Goal: Task Accomplishment & Management: Complete application form

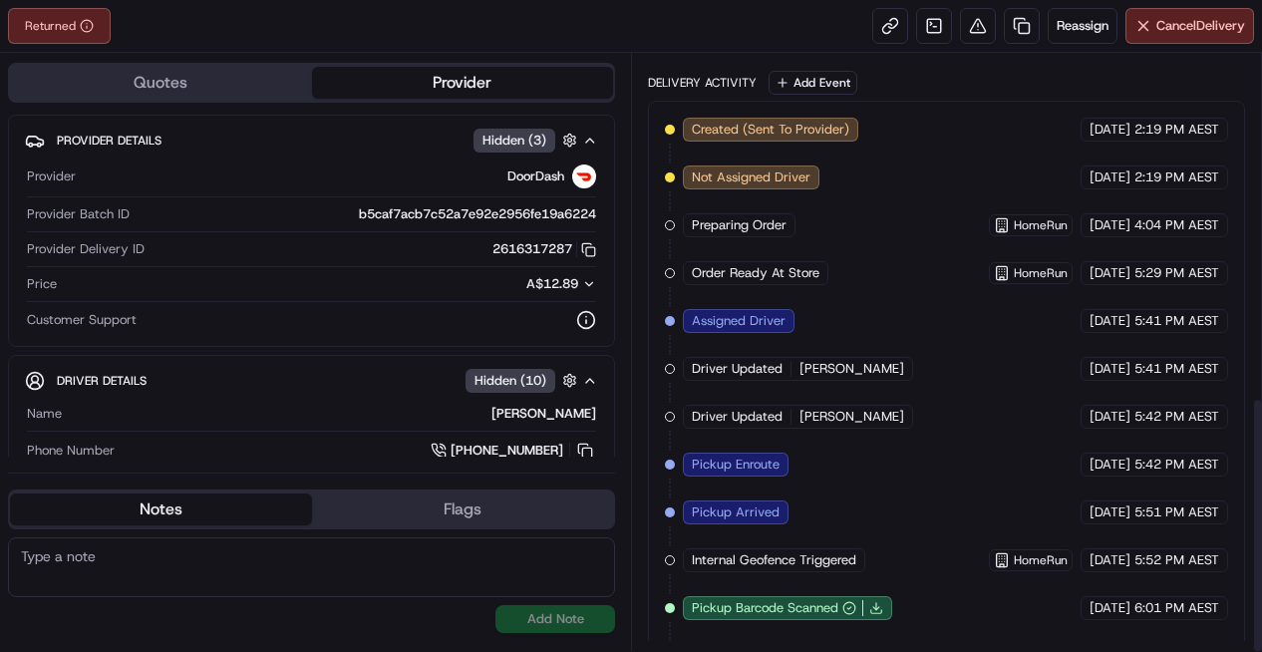
scroll to position [801, 0]
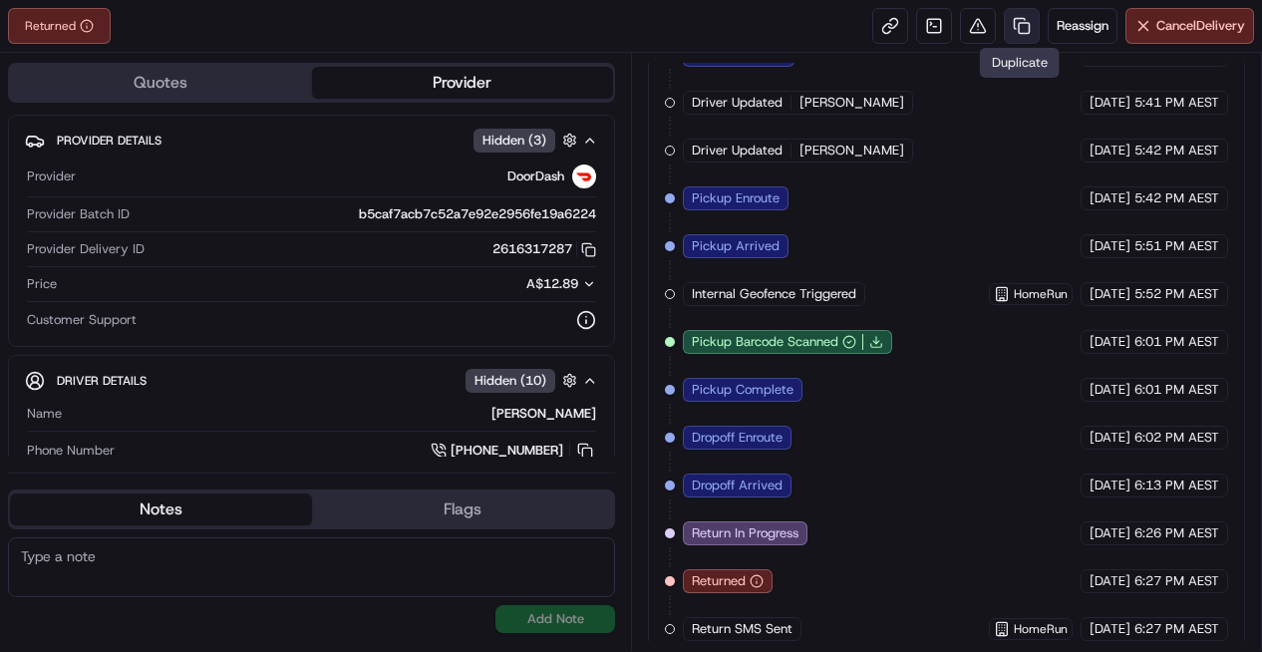
click at [1015, 21] on link at bounding box center [1022, 26] width 36 height 36
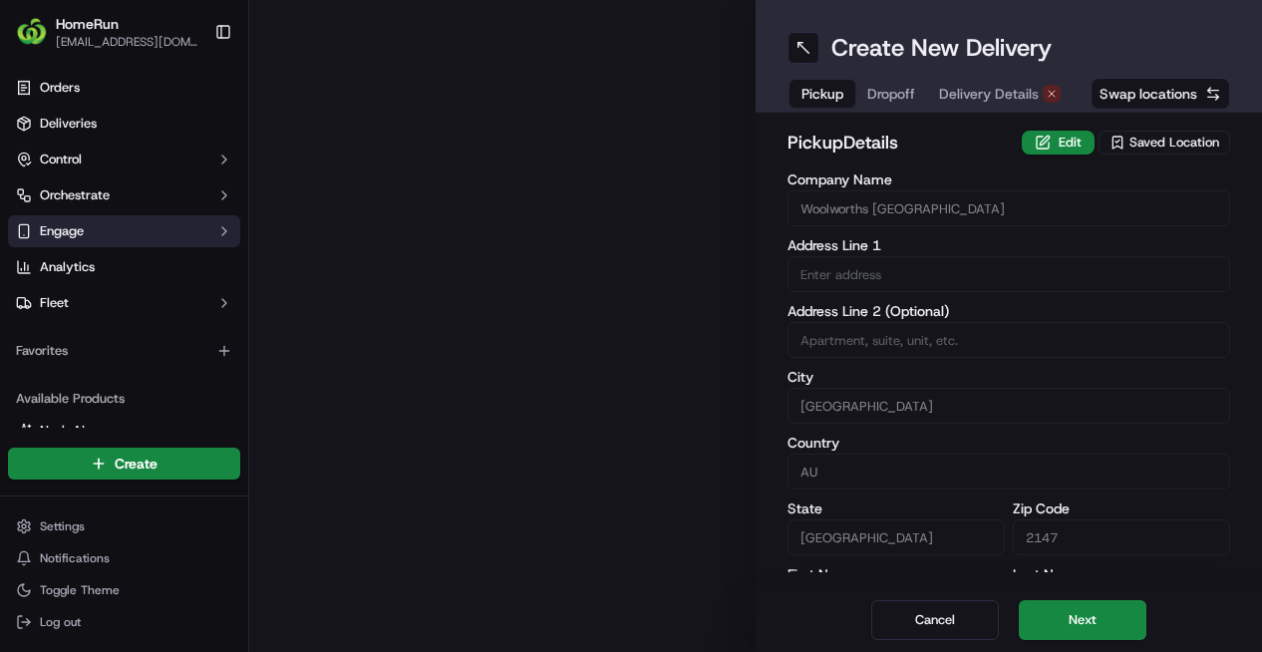
type input "[STREET_ADDRESS]"
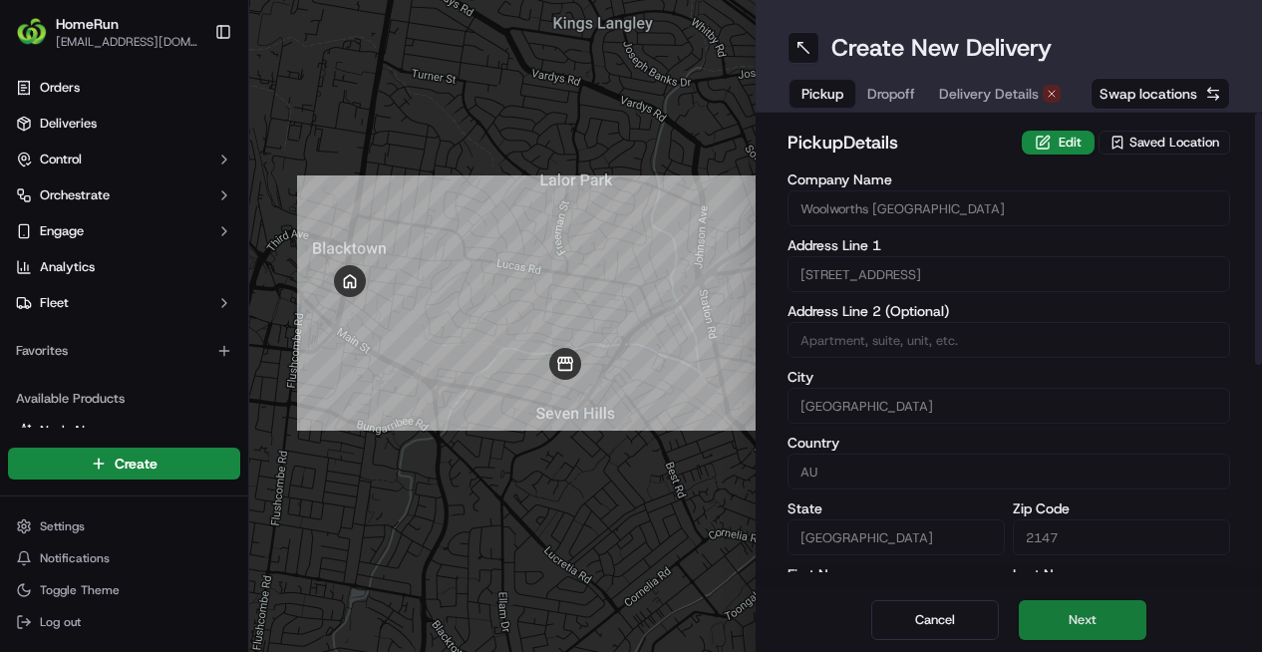
click at [1117, 615] on button "Next" at bounding box center [1083, 620] width 128 height 40
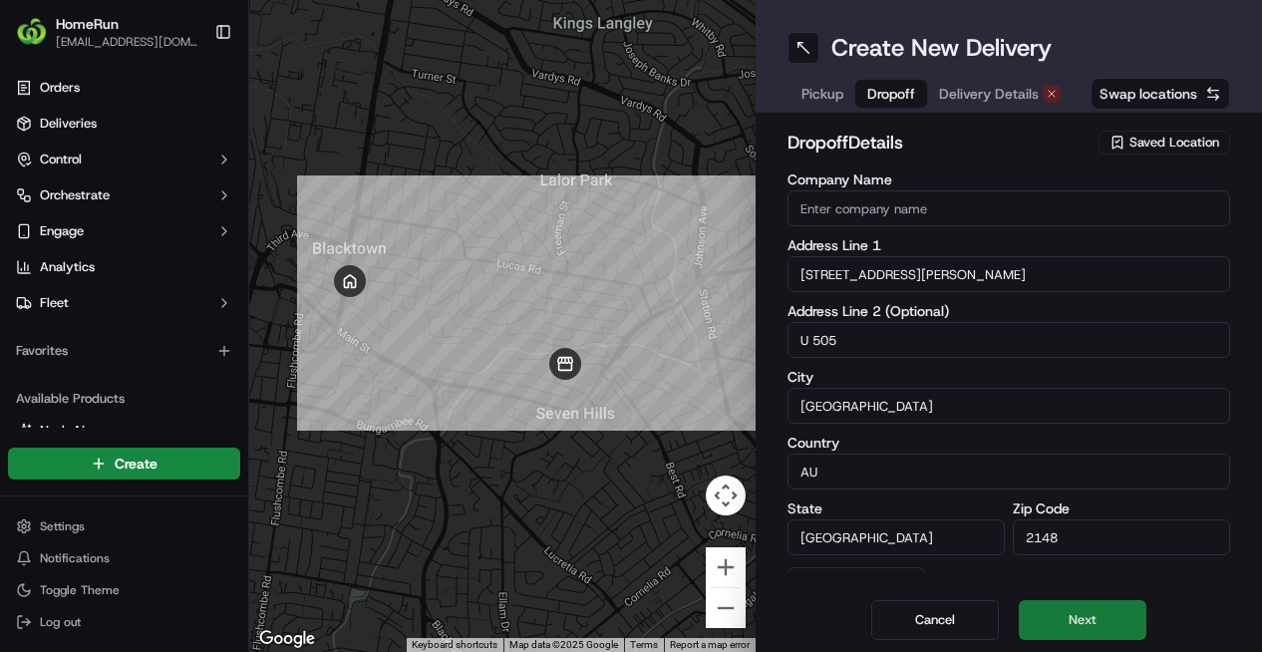
click at [1093, 613] on button "Next" at bounding box center [1083, 620] width 128 height 40
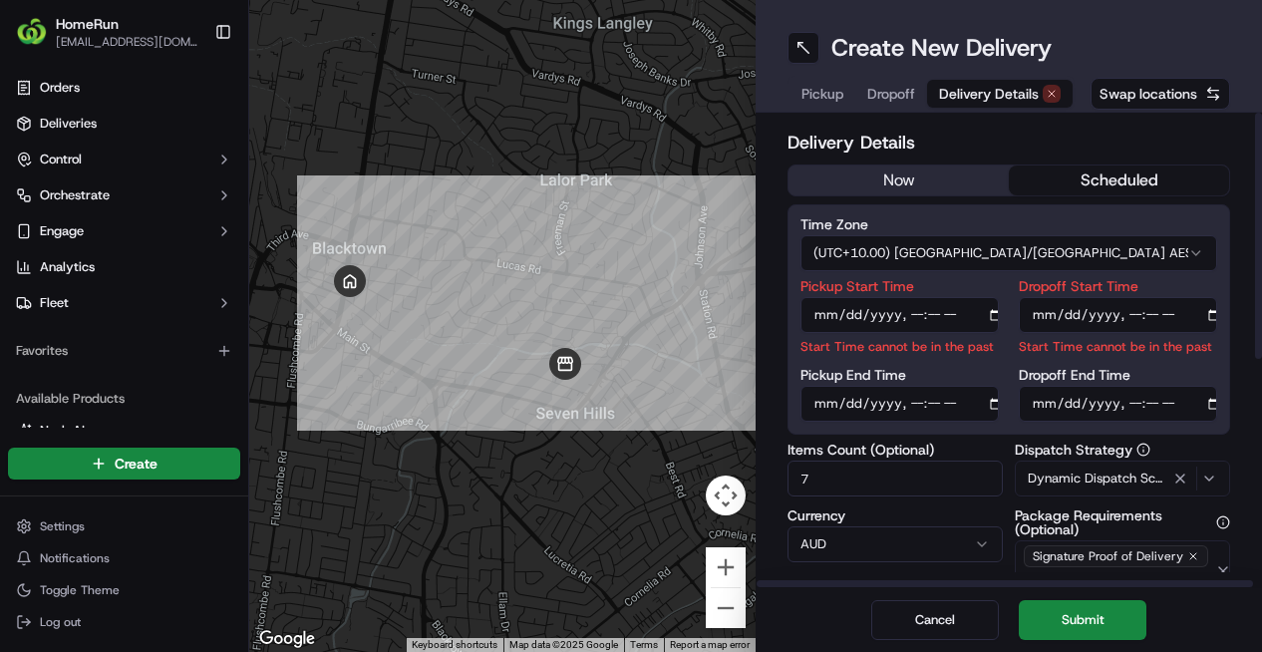
click at [909, 310] on input "Pickup Start Time" at bounding box center [900, 315] width 198 height 36
type input "2025-09-15T19:00"
click at [1133, 310] on input "Dropoff Start Time" at bounding box center [1118, 315] width 198 height 36
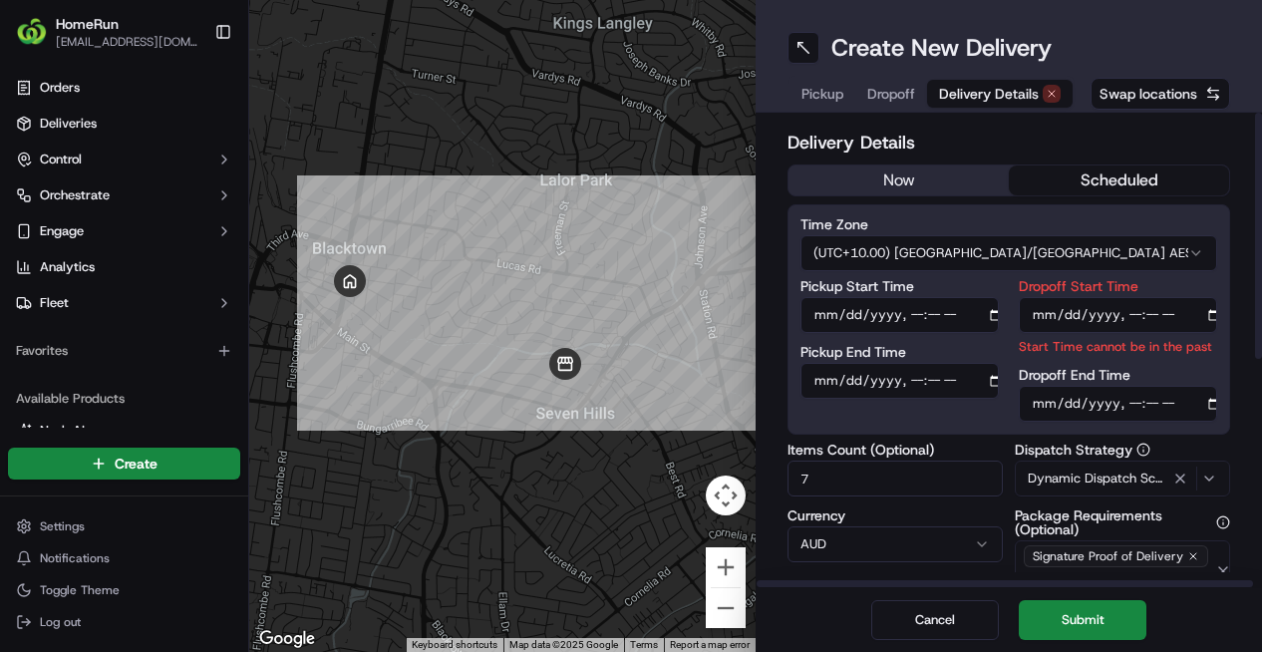
type input "2025-09-15T19:10"
click at [1129, 398] on div "Dropoff End Time" at bounding box center [1118, 395] width 198 height 54
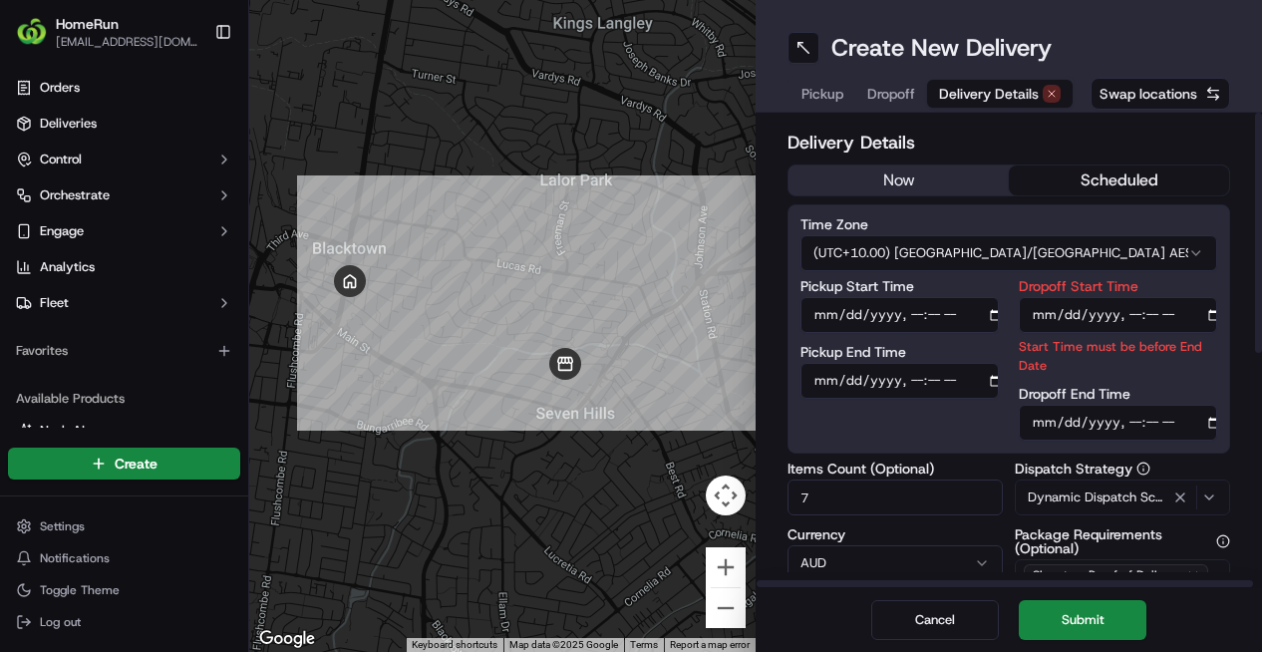
type input "2025-09-15T19:30"
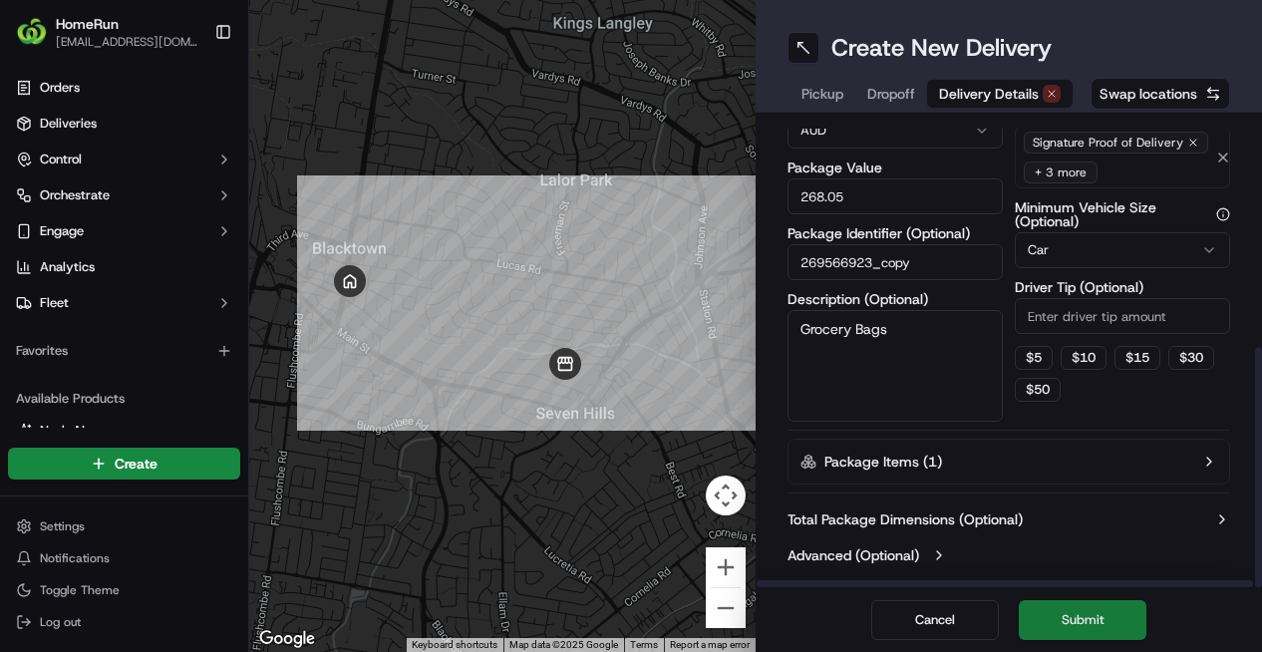
click at [1123, 621] on button "Submit" at bounding box center [1083, 620] width 128 height 40
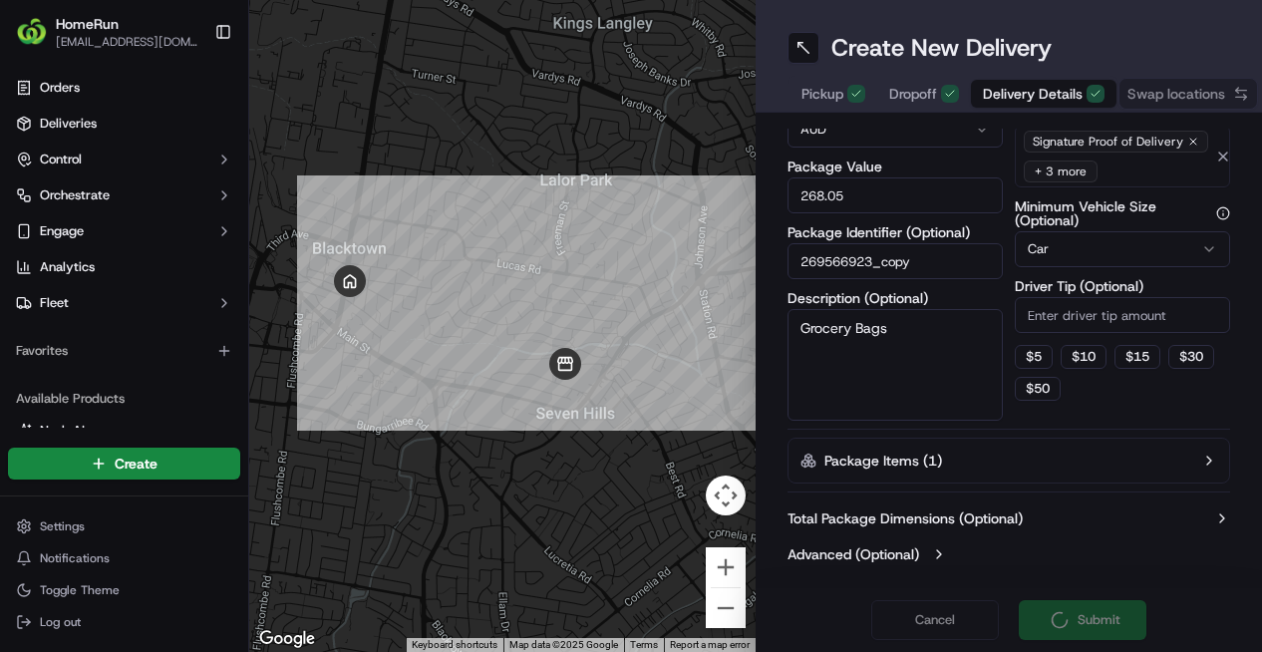
scroll to position [390, 0]
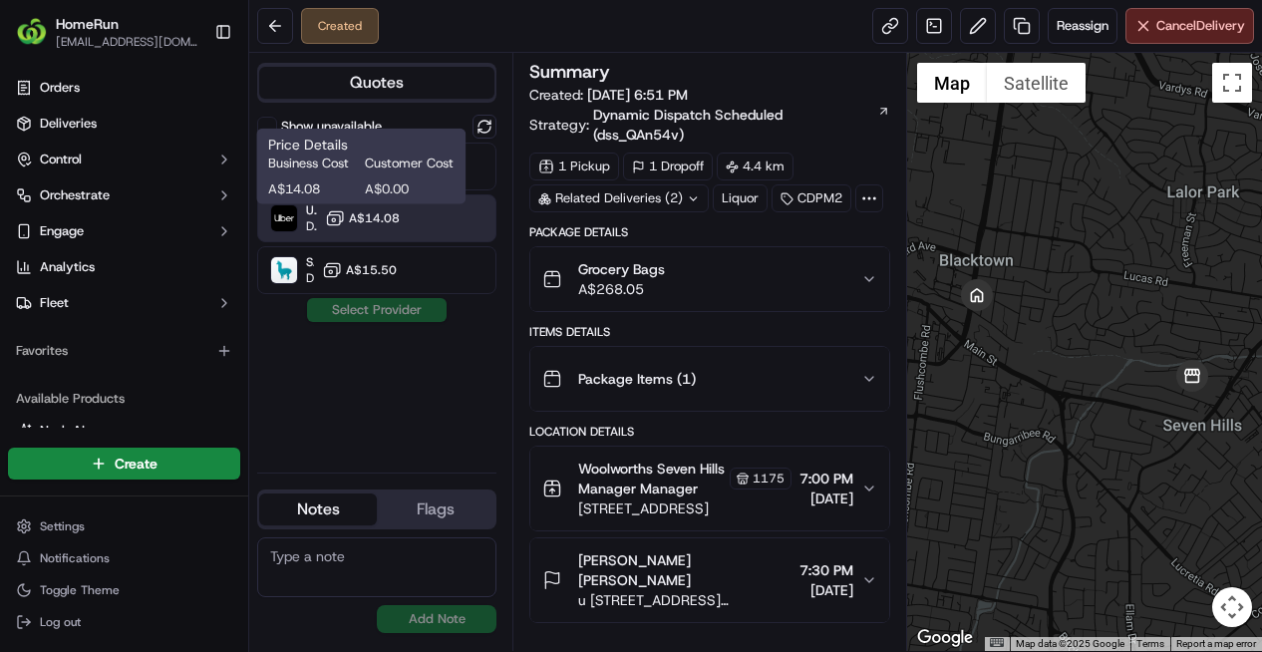
click at [368, 211] on span "A$14.08" at bounding box center [374, 218] width 51 height 16
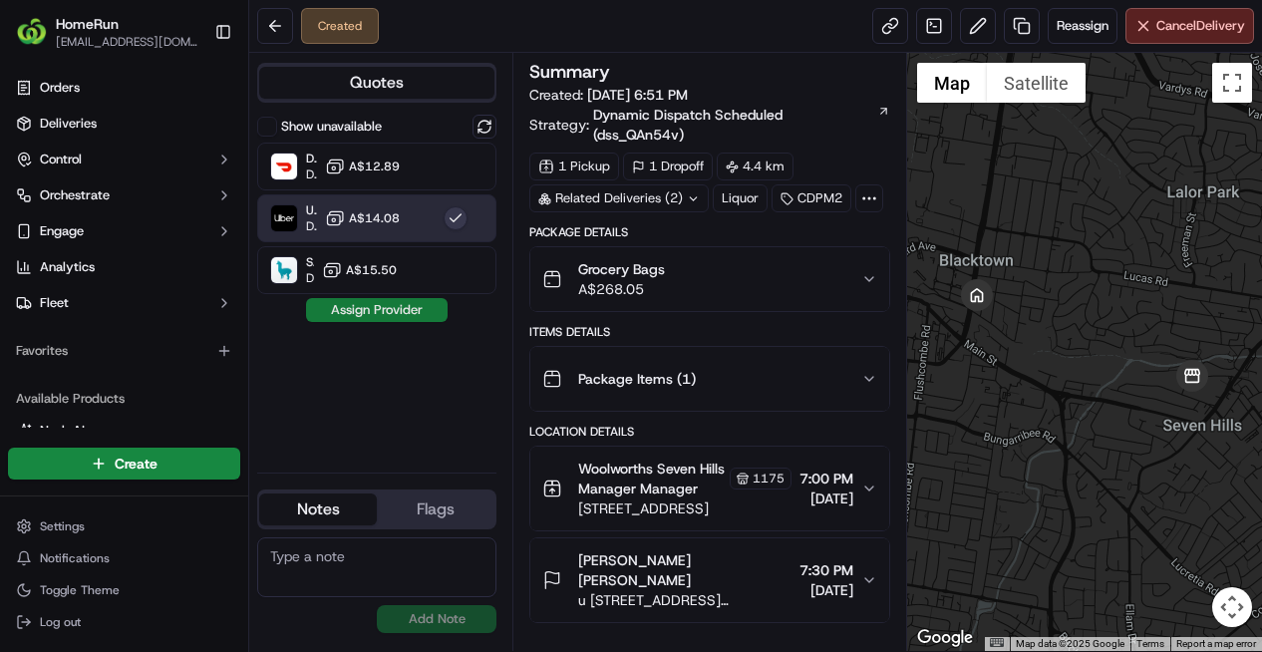
click at [425, 312] on button "Assign Provider" at bounding box center [377, 310] width 142 height 24
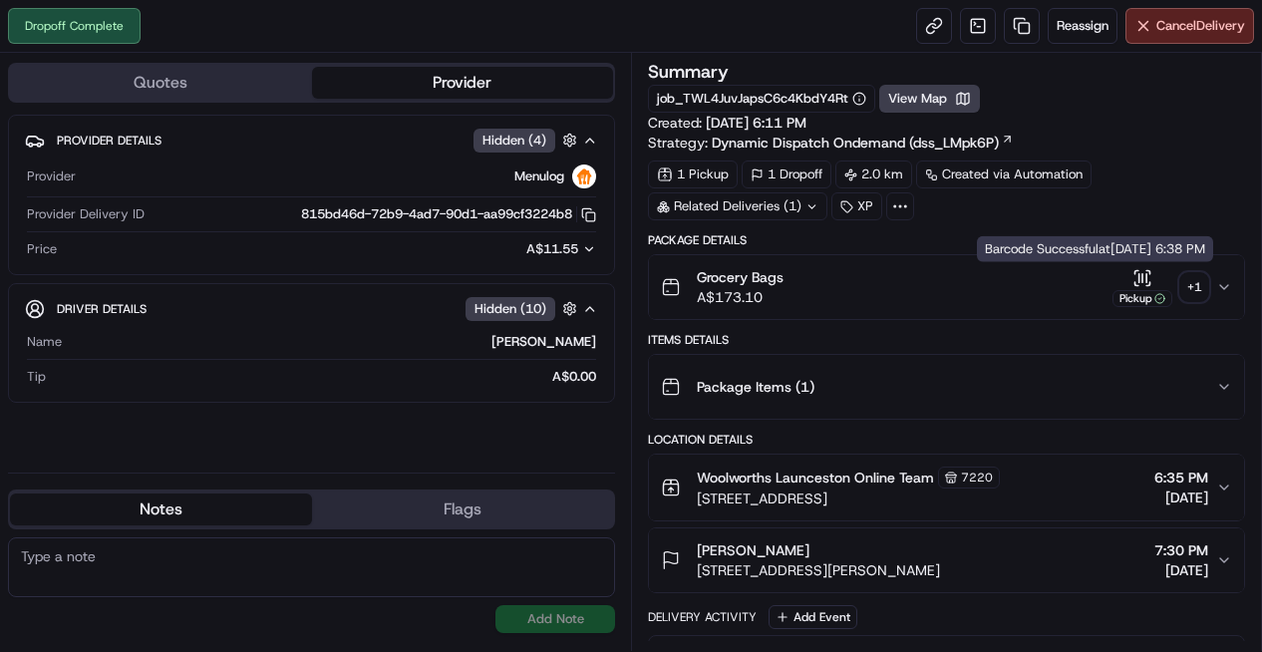
click at [1193, 279] on div "+ 1" at bounding box center [1194, 287] width 28 height 28
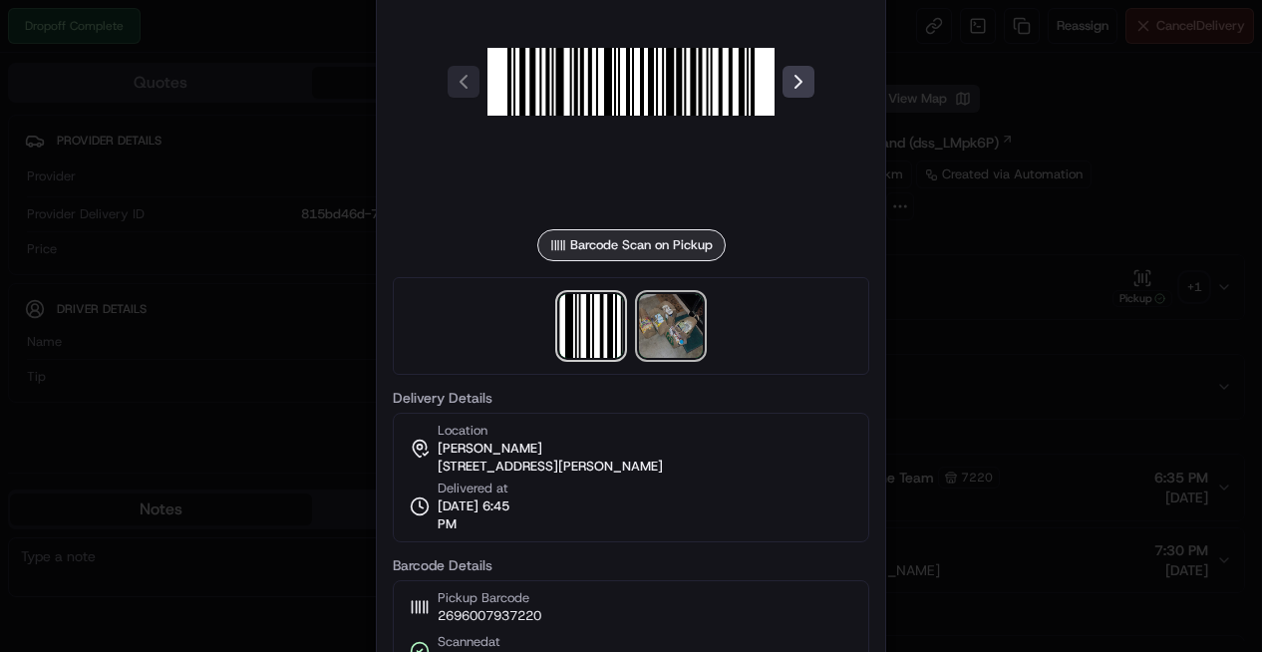
click at [673, 332] on img at bounding box center [671, 326] width 64 height 64
